Goal: Information Seeking & Learning: Learn about a topic

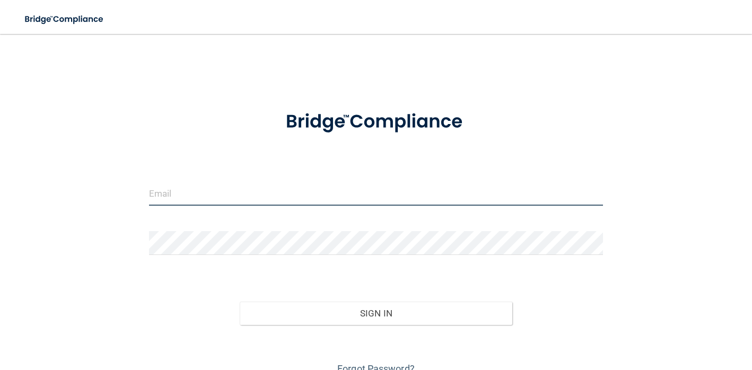
type input "[EMAIL_ADDRESS][DOMAIN_NAME]"
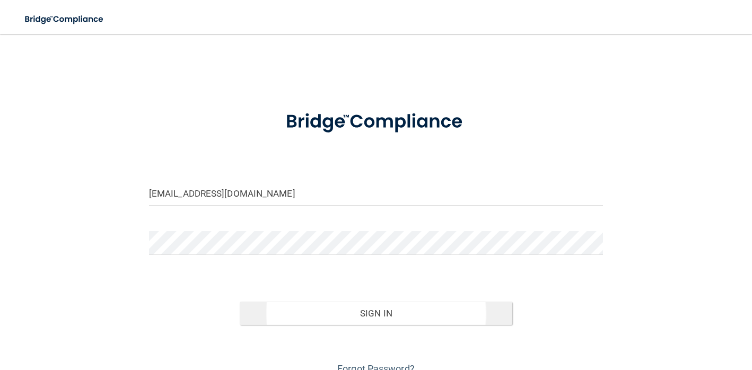
click at [407, 315] on button "Sign In" at bounding box center [376, 313] width 272 height 23
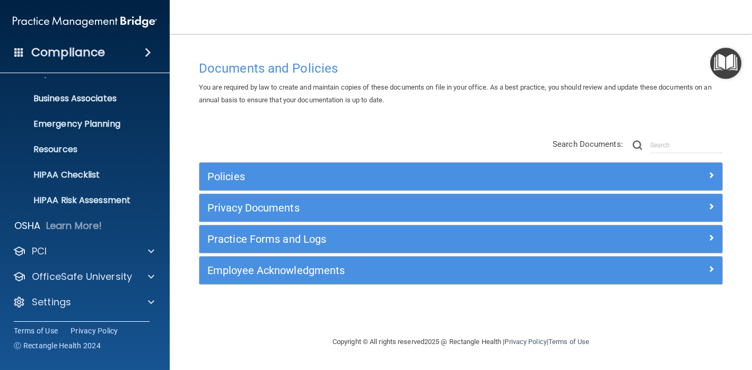
scroll to position [70, 0]
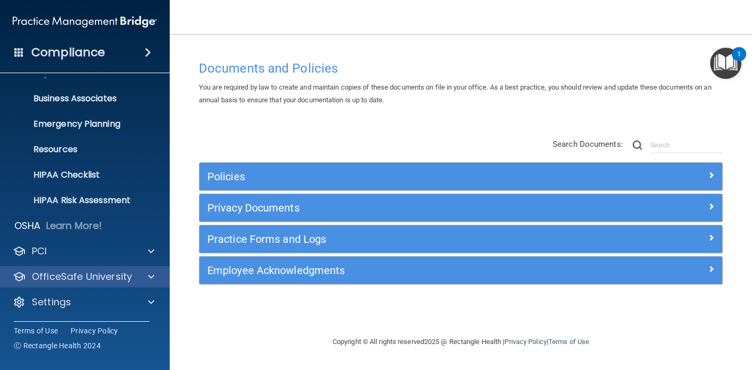
click at [80, 276] on p "OfficeSafe University" at bounding box center [82, 276] width 100 height 13
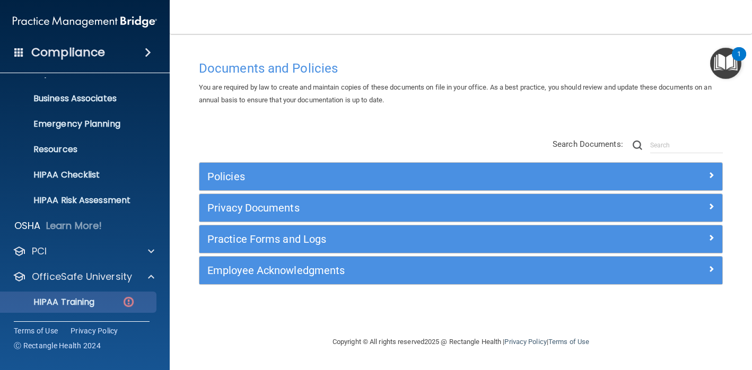
click at [76, 299] on p "HIPAA Training" at bounding box center [50, 302] width 87 height 11
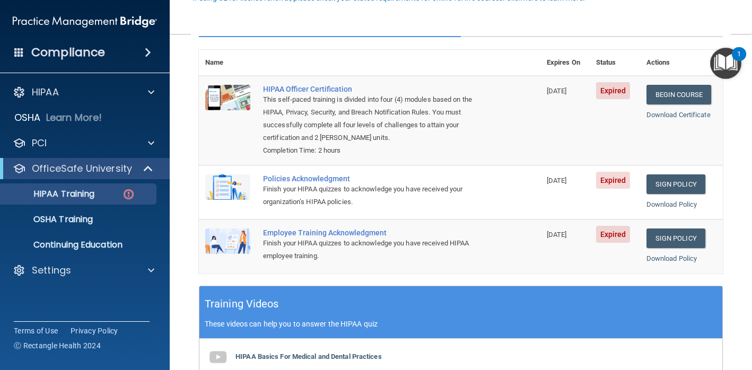
scroll to position [113, 0]
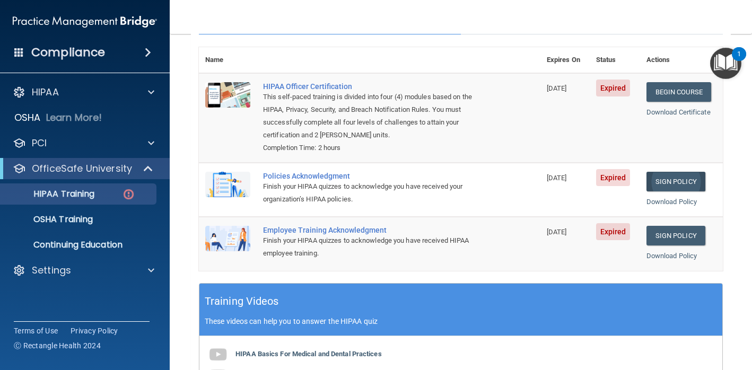
click at [676, 173] on link "Sign Policy" at bounding box center [675, 182] width 59 height 20
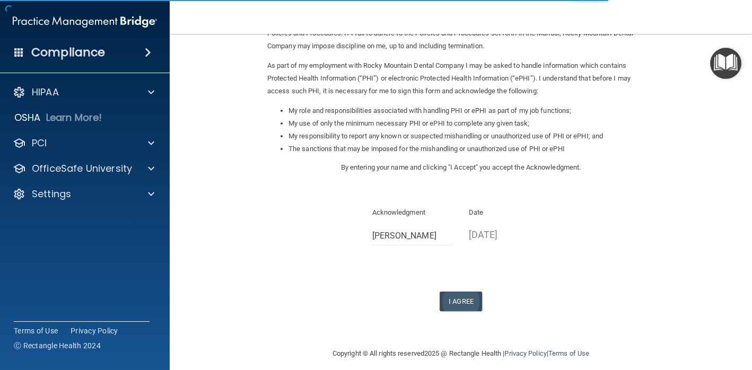
scroll to position [105, 0]
click at [447, 293] on button "I Agree" at bounding box center [460, 303] width 42 height 20
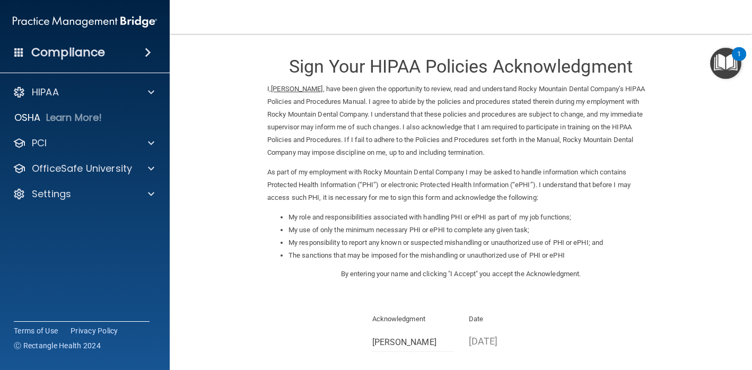
scroll to position [0, 0]
click at [82, 167] on p "OfficeSafe University" at bounding box center [82, 168] width 100 height 13
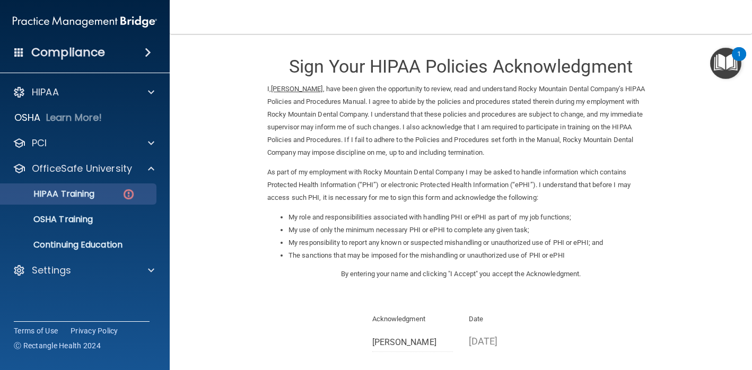
click at [80, 195] on p "HIPAA Training" at bounding box center [50, 194] width 87 height 11
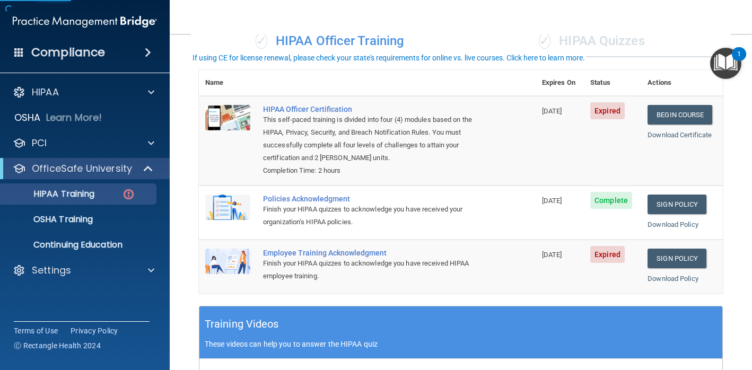
scroll to position [98, 0]
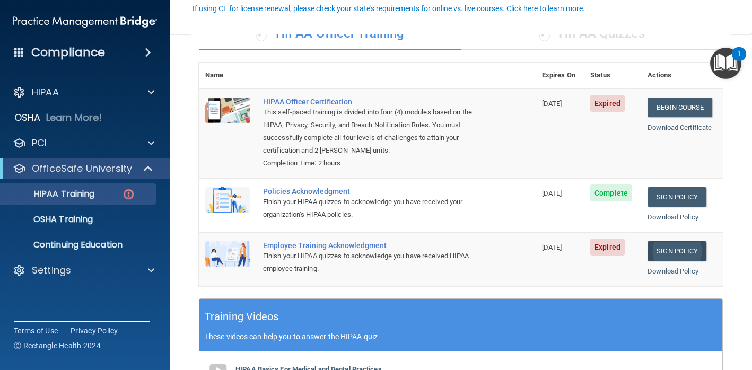
click at [662, 242] on link "Sign Policy" at bounding box center [676, 251] width 59 height 20
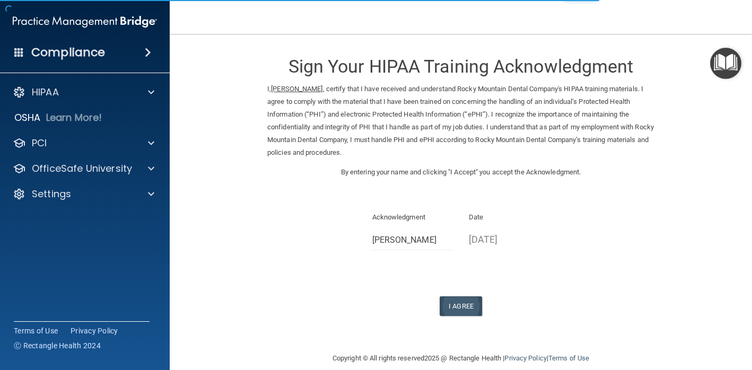
click at [452, 298] on button "I Agree" at bounding box center [460, 306] width 42 height 20
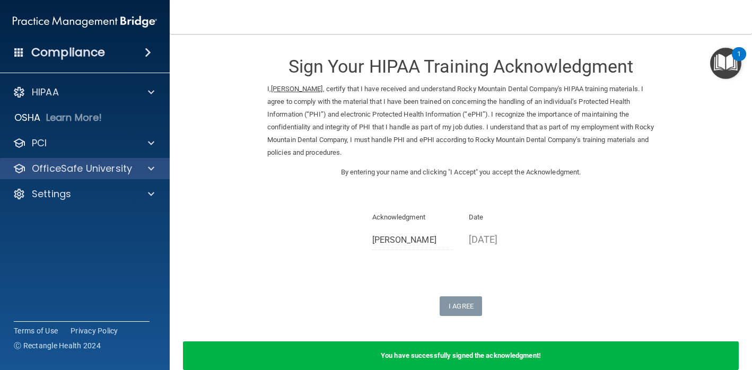
click at [128, 174] on p "OfficeSafe University" at bounding box center [82, 168] width 100 height 13
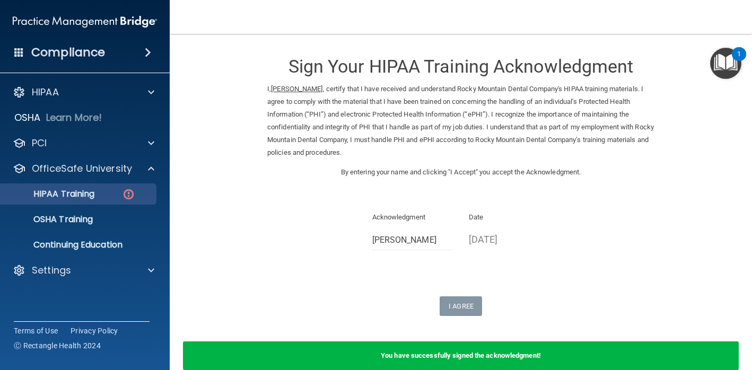
click at [100, 195] on div "HIPAA Training" at bounding box center [79, 194] width 145 height 11
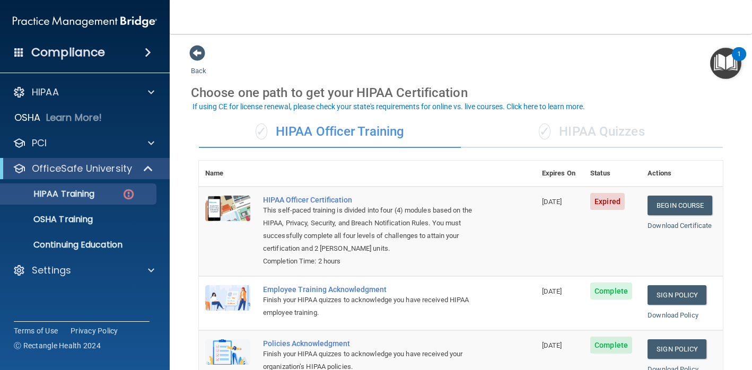
click at [326, 131] on div "✓ HIPAA Officer Training" at bounding box center [330, 132] width 262 height 32
click at [598, 128] on div "✓ HIPAA Quizzes" at bounding box center [592, 132] width 262 height 32
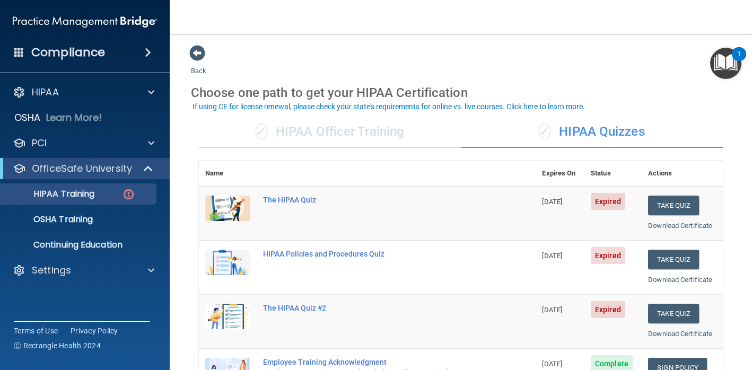
click at [333, 135] on div "✓ HIPAA Officer Training" at bounding box center [330, 132] width 262 height 32
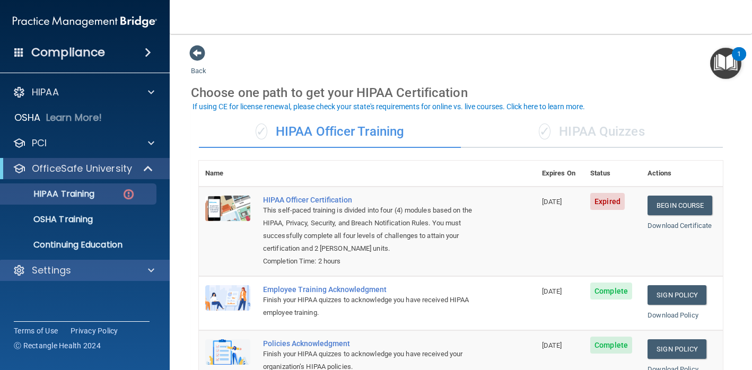
click at [63, 275] on p "Settings" at bounding box center [51, 270] width 39 height 13
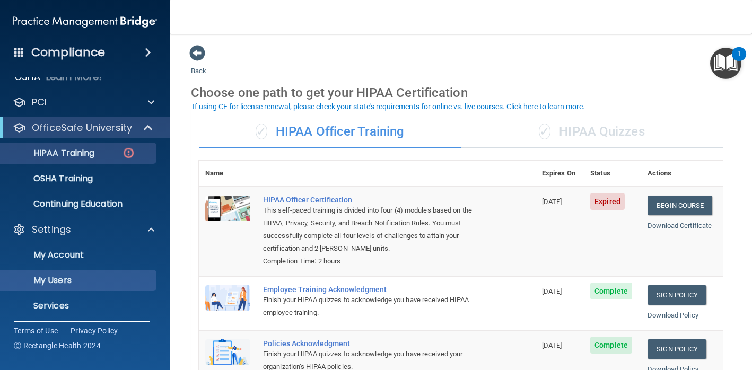
click at [69, 281] on p "My Users" at bounding box center [79, 280] width 145 height 11
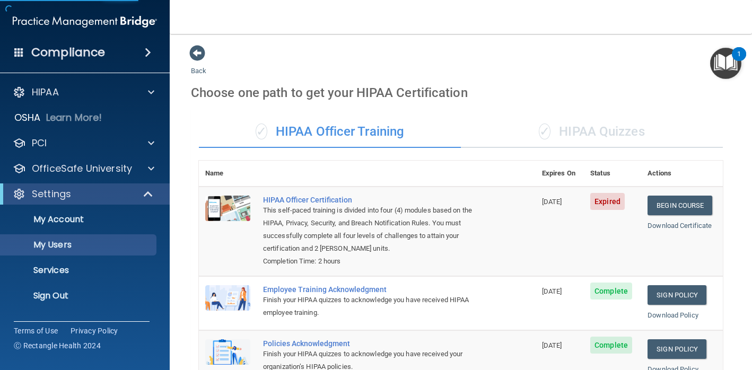
select select "20"
